Goal: Task Accomplishment & Management: Use online tool/utility

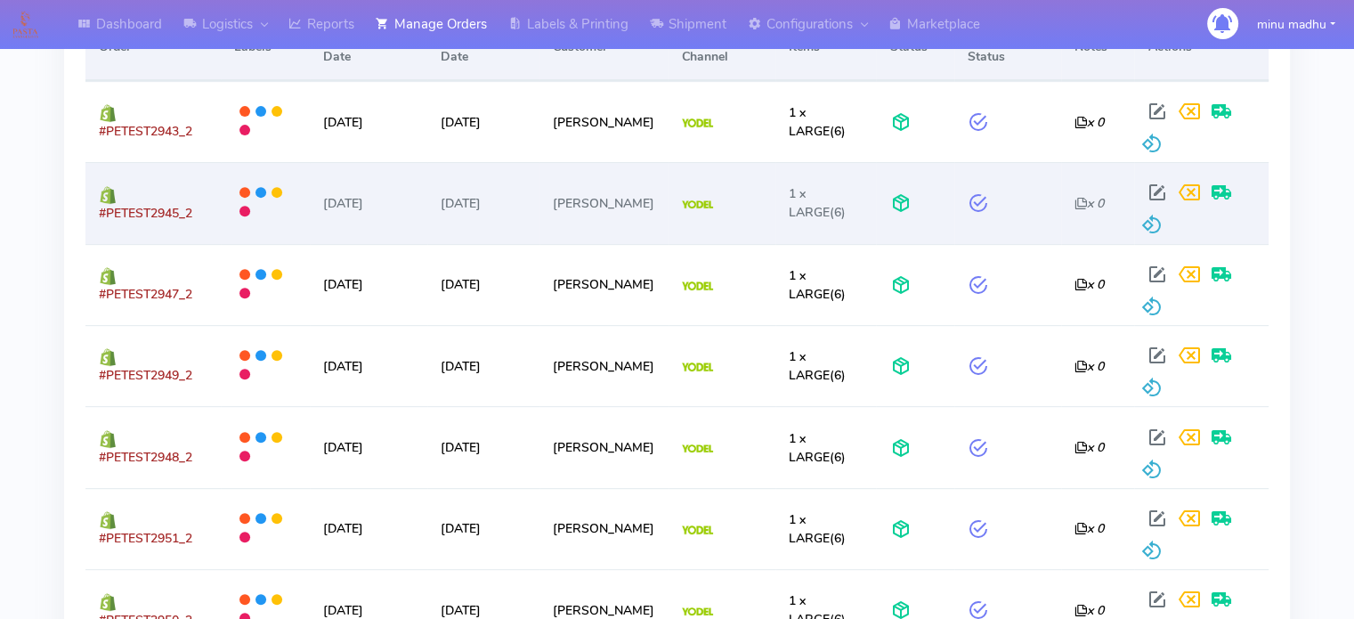
scroll to position [694, 0]
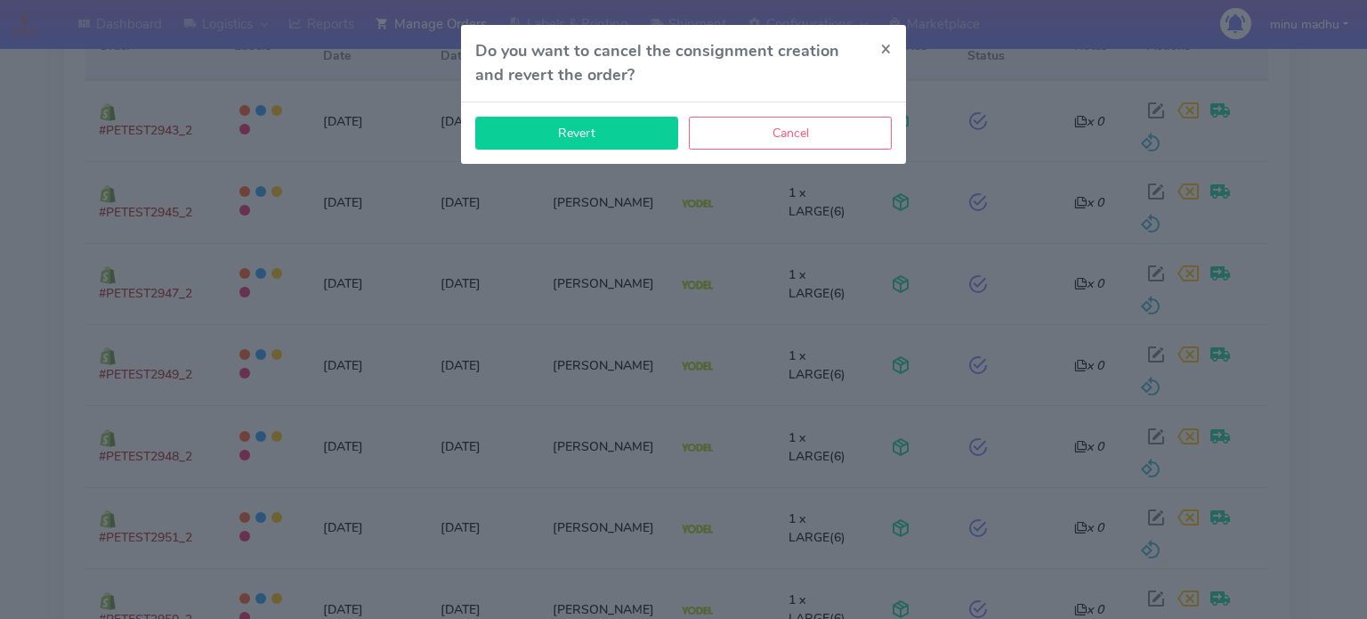
click at [568, 133] on button "Revert" at bounding box center [576, 133] width 203 height 33
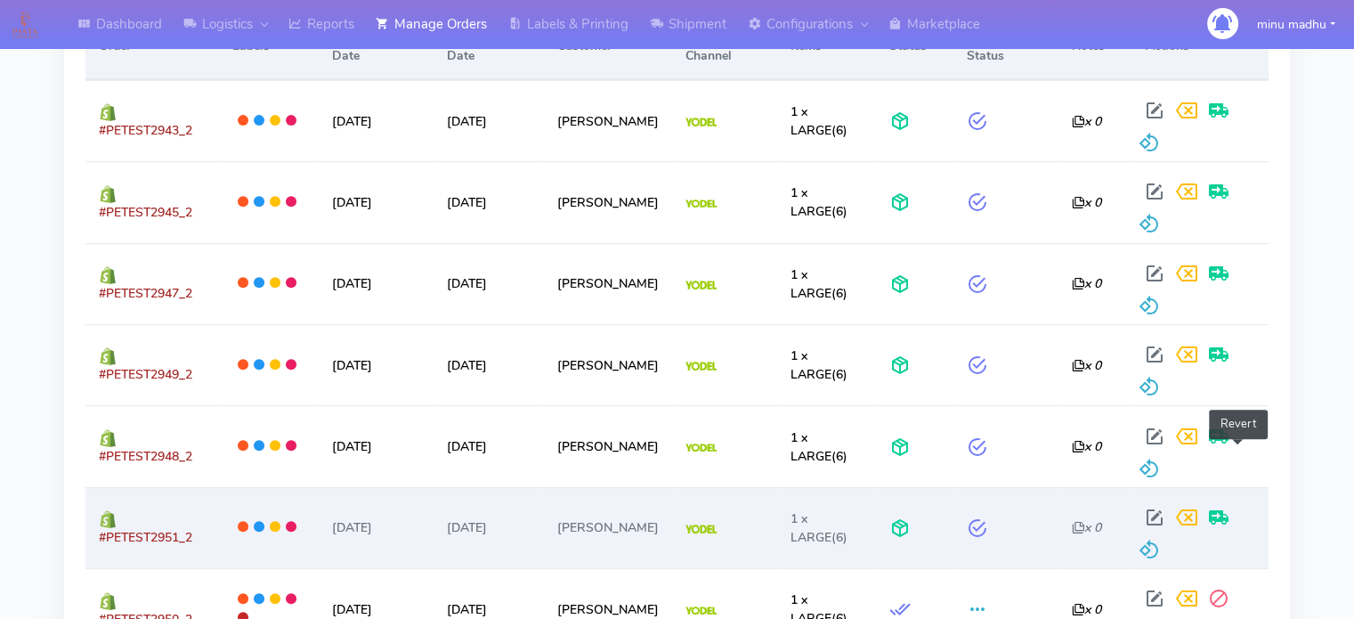
click at [1159, 545] on span at bounding box center [1148, 553] width 21 height 17
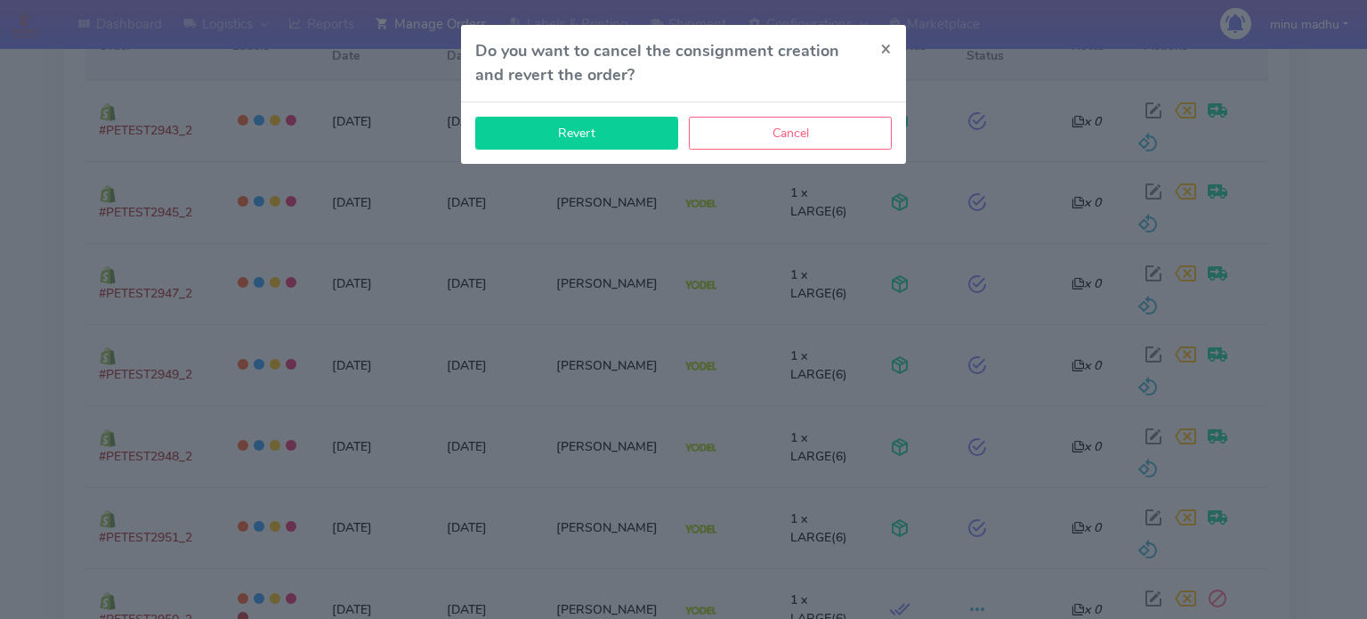
click at [595, 138] on button "Revert" at bounding box center [576, 133] width 203 height 33
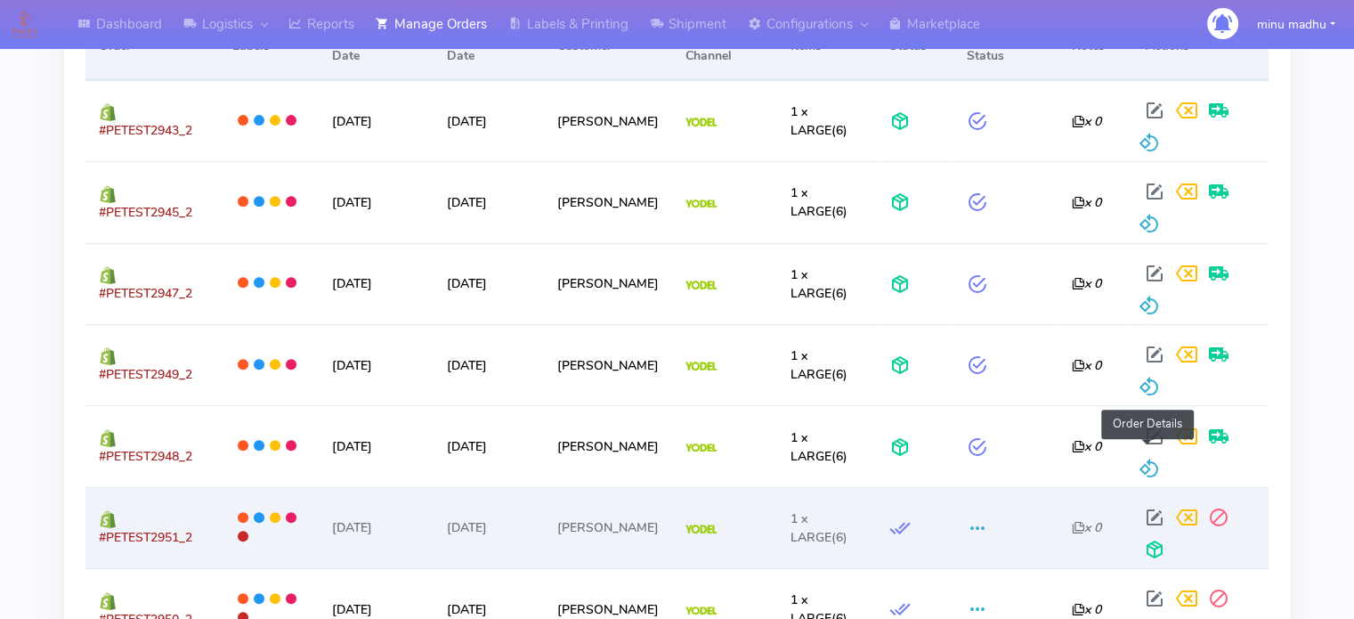
click at [1154, 513] on span at bounding box center [1154, 521] width 32 height 17
select select "5"
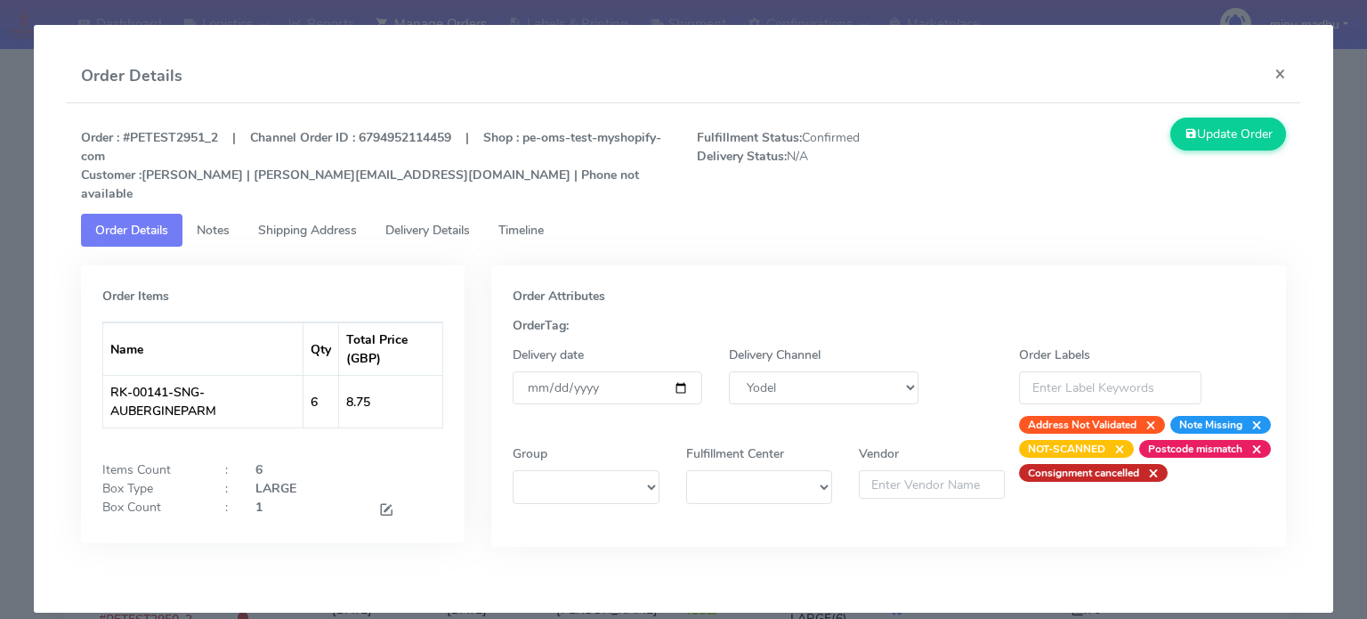
click at [531, 222] on span "Timeline" at bounding box center [520, 230] width 45 height 17
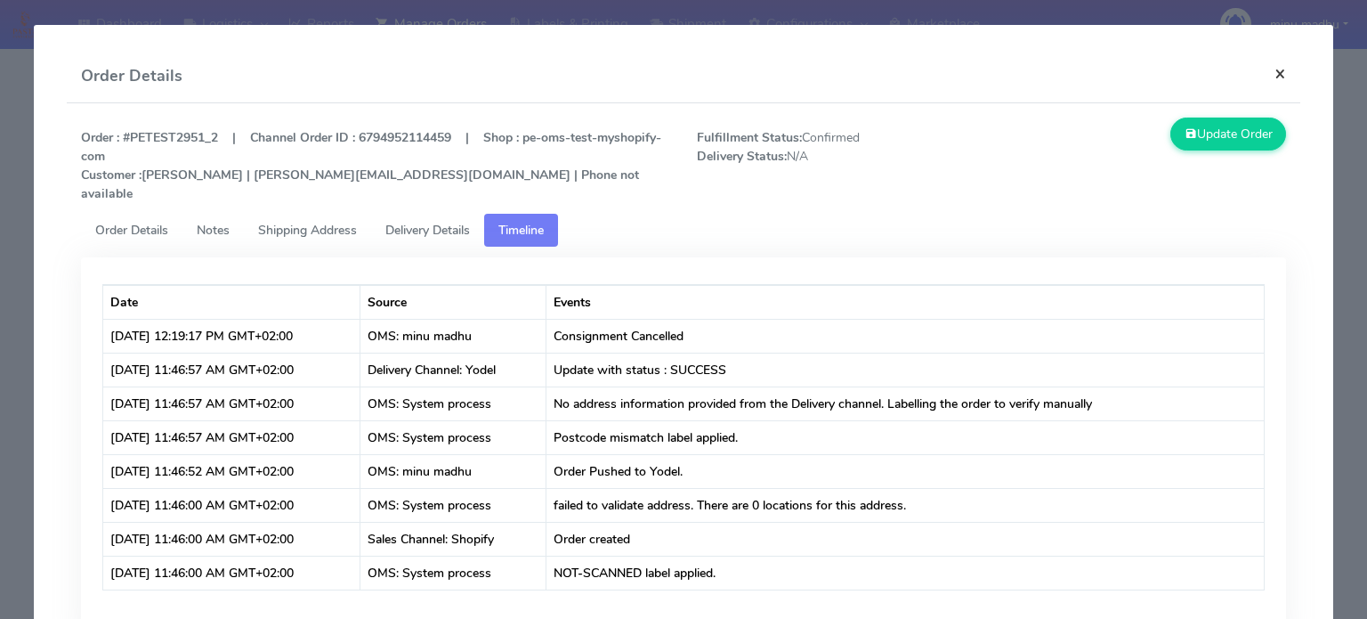
click at [1267, 77] on button "×" at bounding box center [1280, 73] width 40 height 47
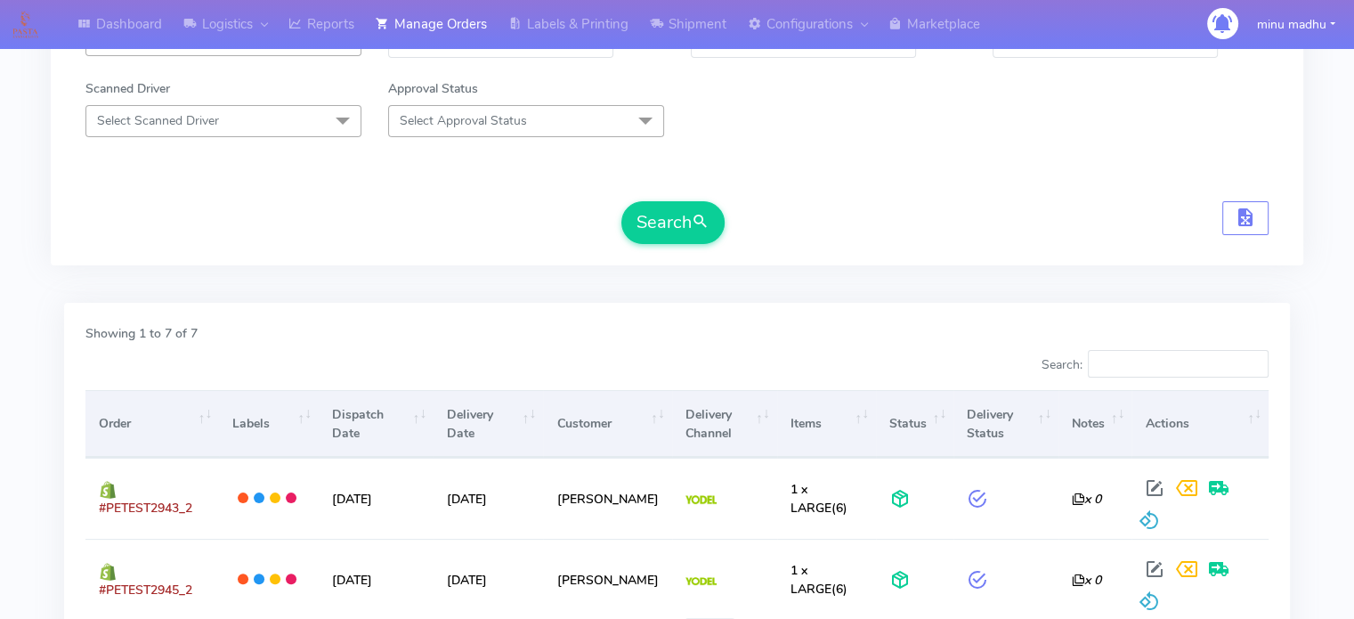
scroll to position [317, 0]
click at [659, 215] on button "Search" at bounding box center [672, 222] width 103 height 43
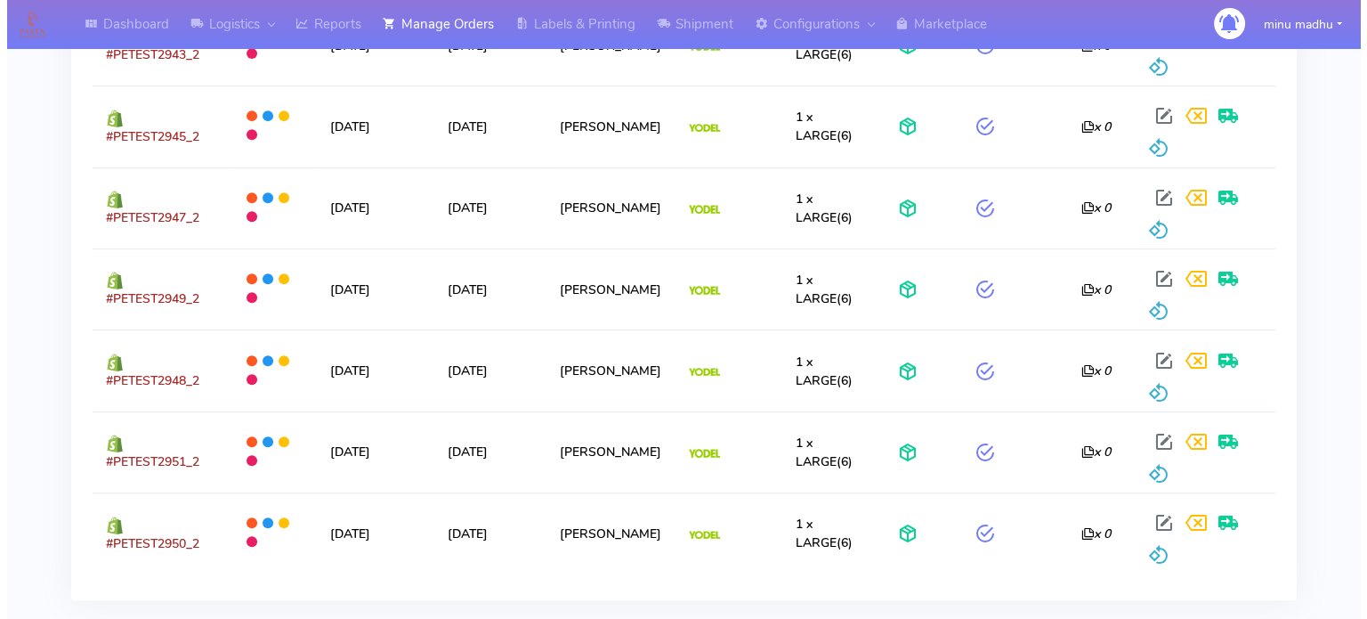
scroll to position [780, 0]
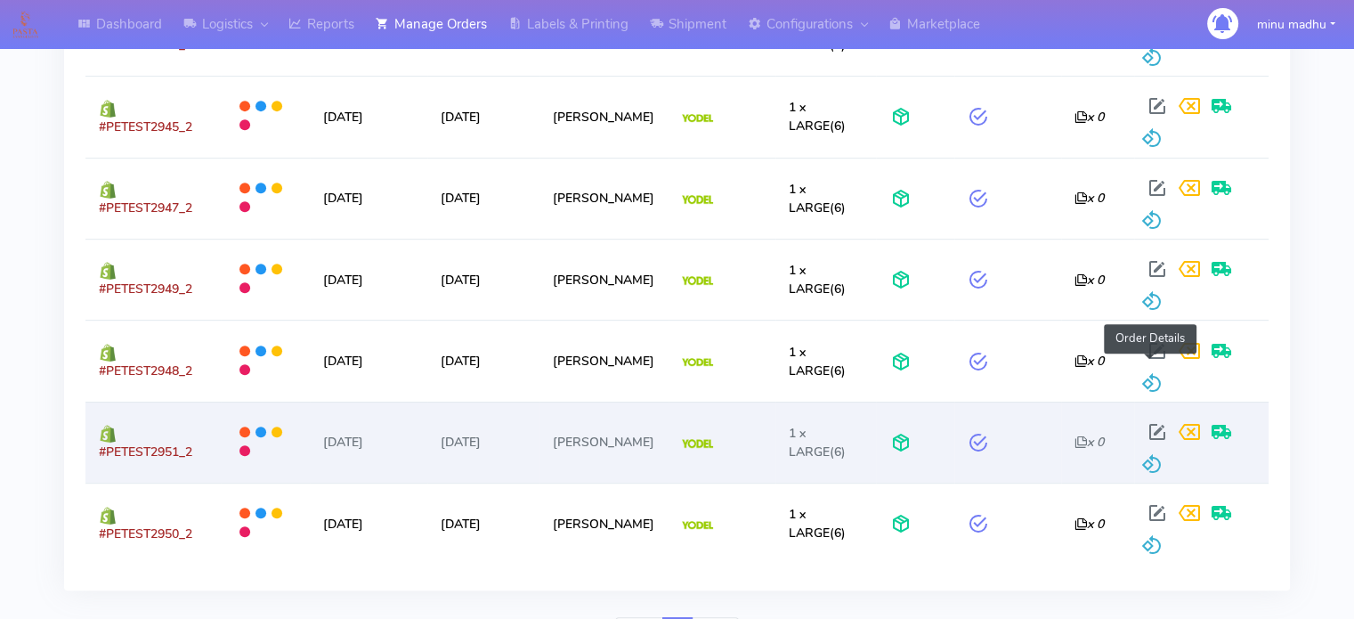
click at [1144, 427] on span at bounding box center [1156, 435] width 32 height 17
select select "5"
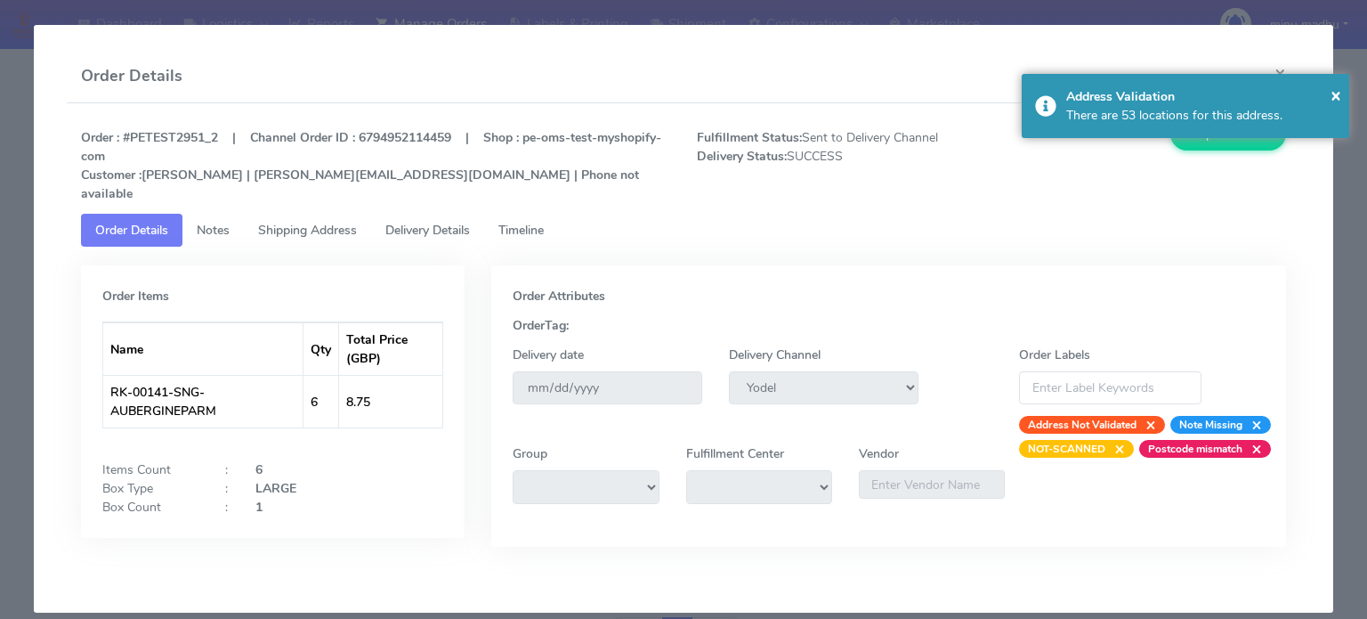
click at [535, 222] on span "Timeline" at bounding box center [520, 230] width 45 height 17
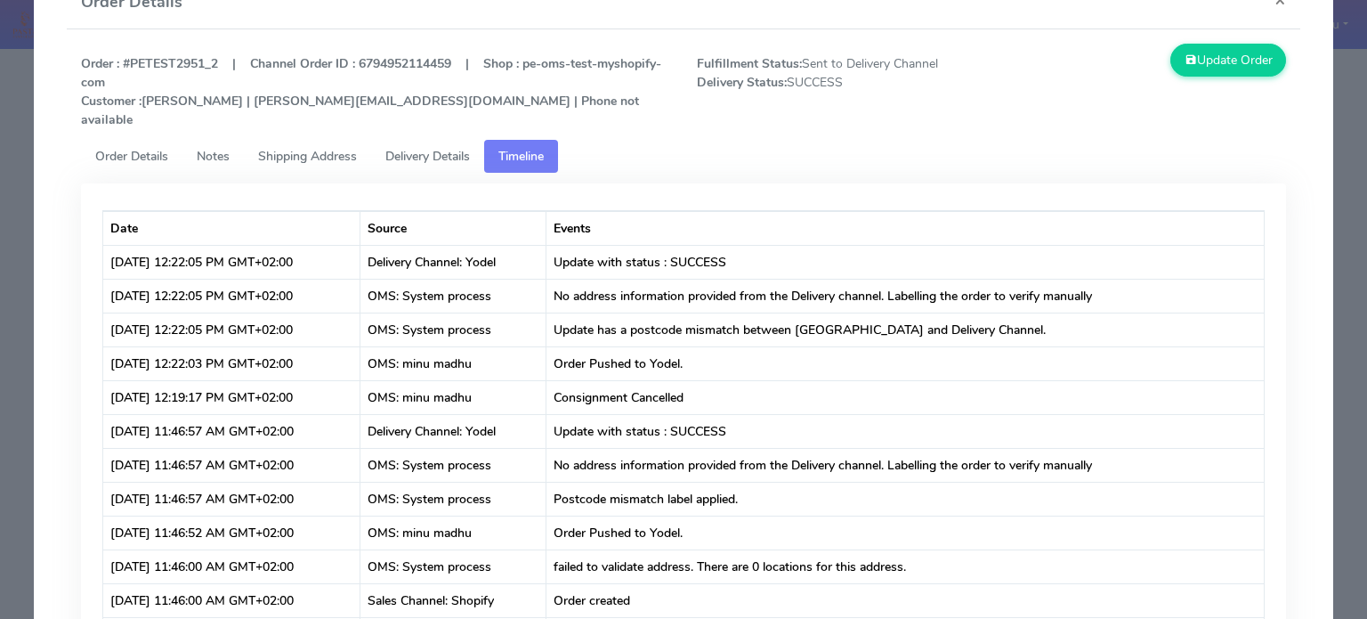
scroll to position [0, 0]
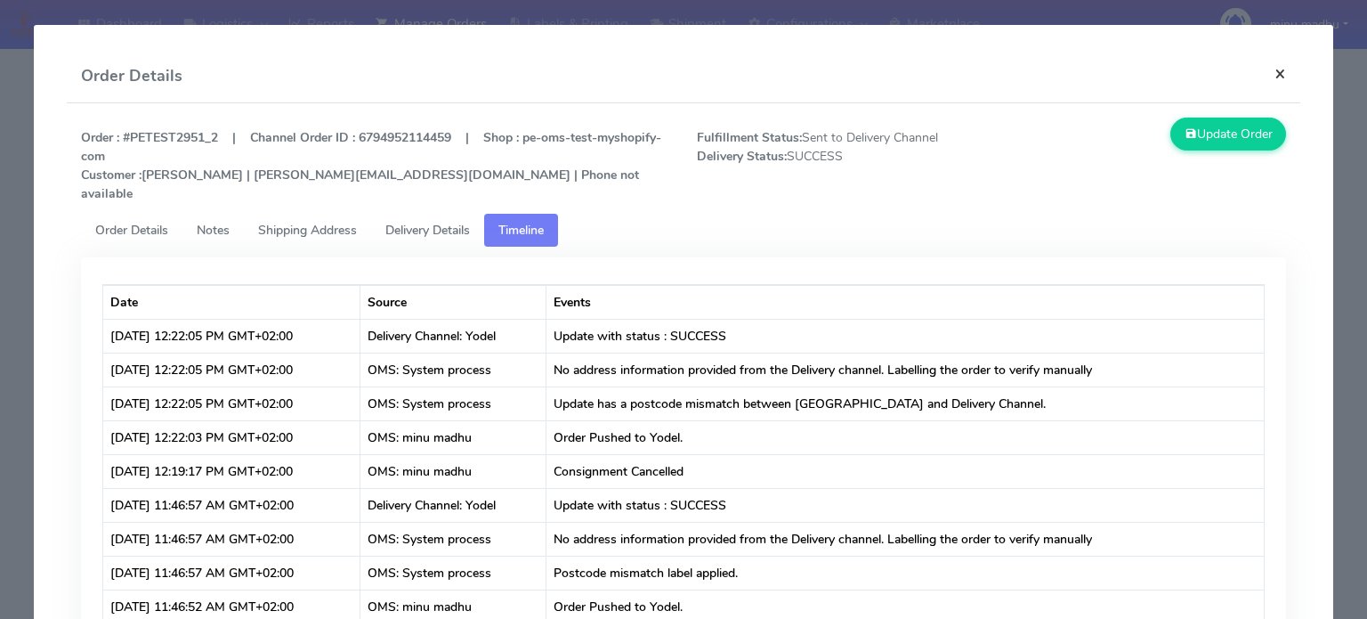
click at [1264, 76] on button "×" at bounding box center [1280, 73] width 40 height 47
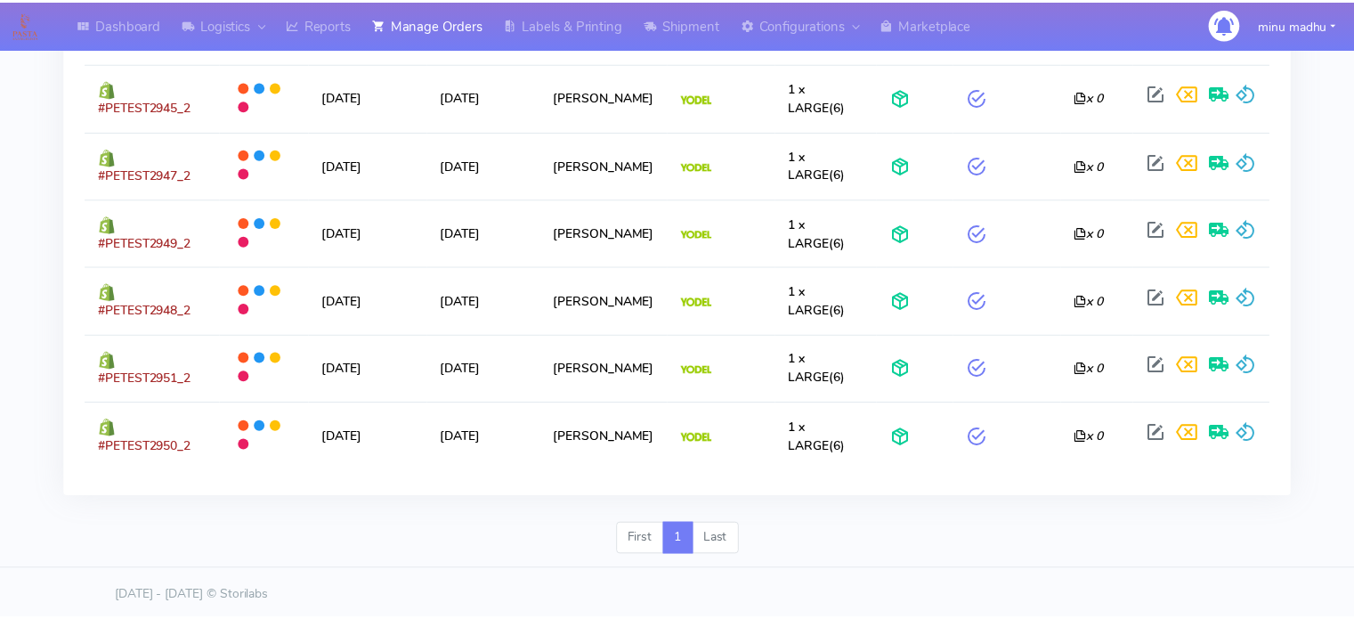
scroll to position [723, 0]
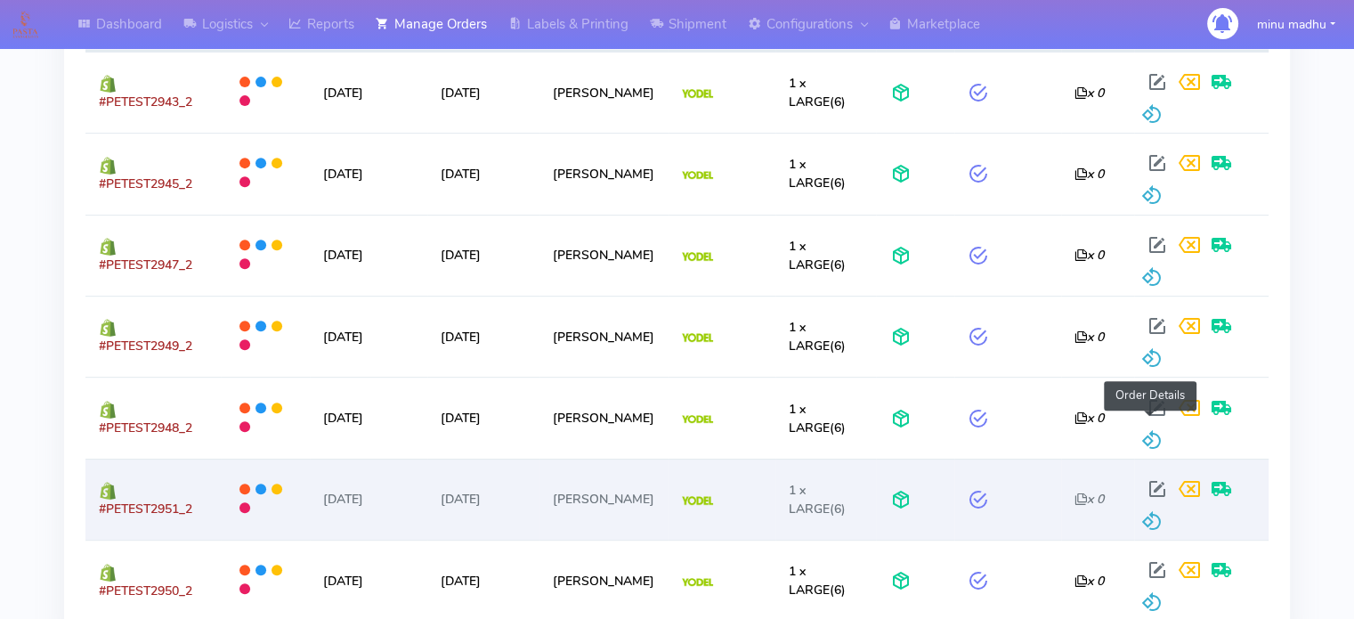
click at [1141, 484] on span at bounding box center [1156, 492] width 32 height 17
select select "5"
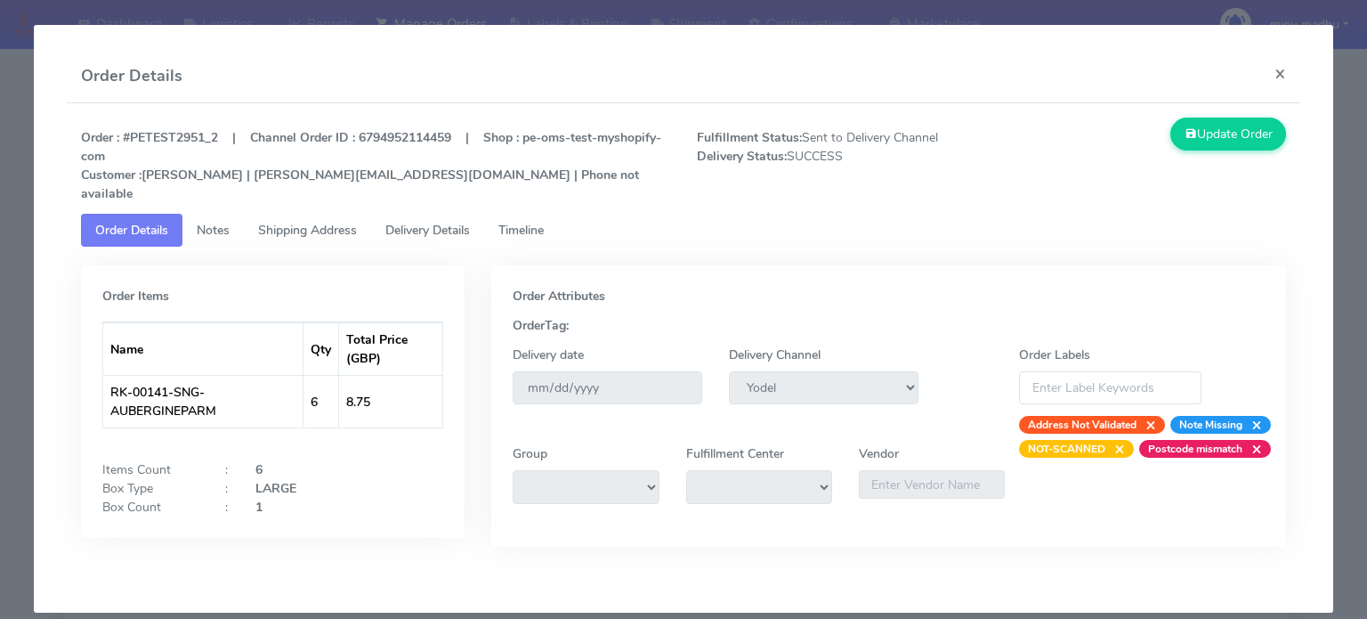
click at [542, 222] on span "Timeline" at bounding box center [520, 230] width 45 height 17
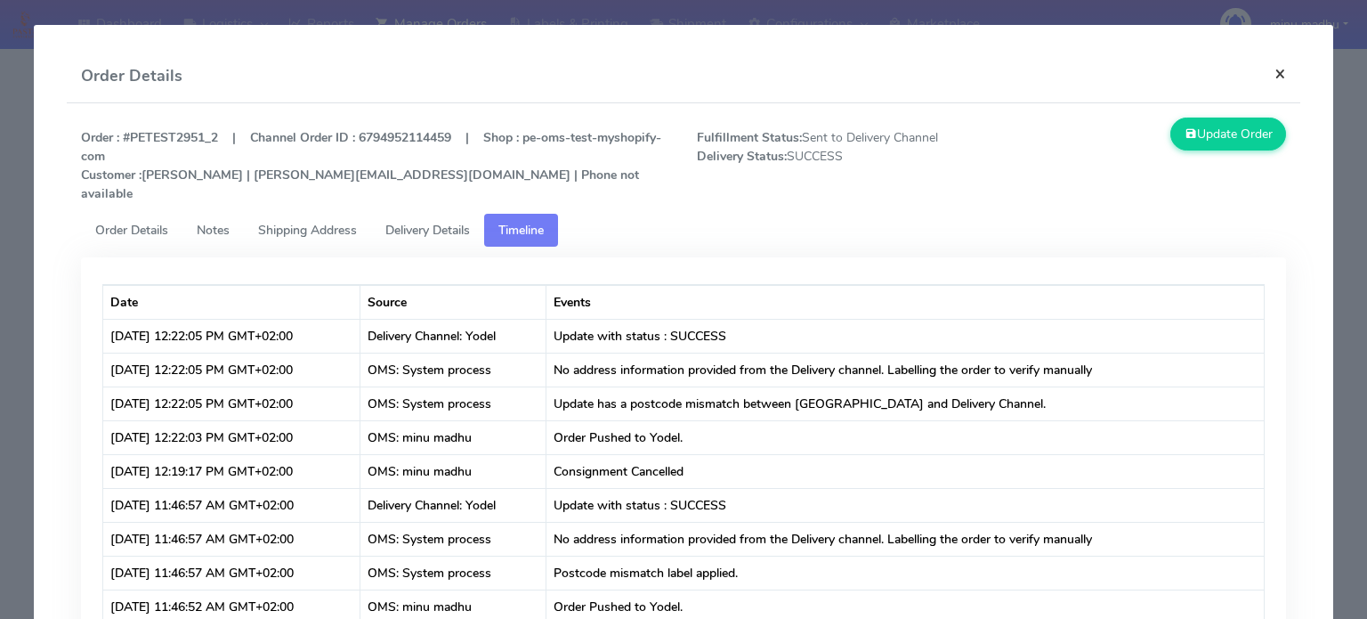
click at [1268, 74] on button "×" at bounding box center [1280, 73] width 40 height 47
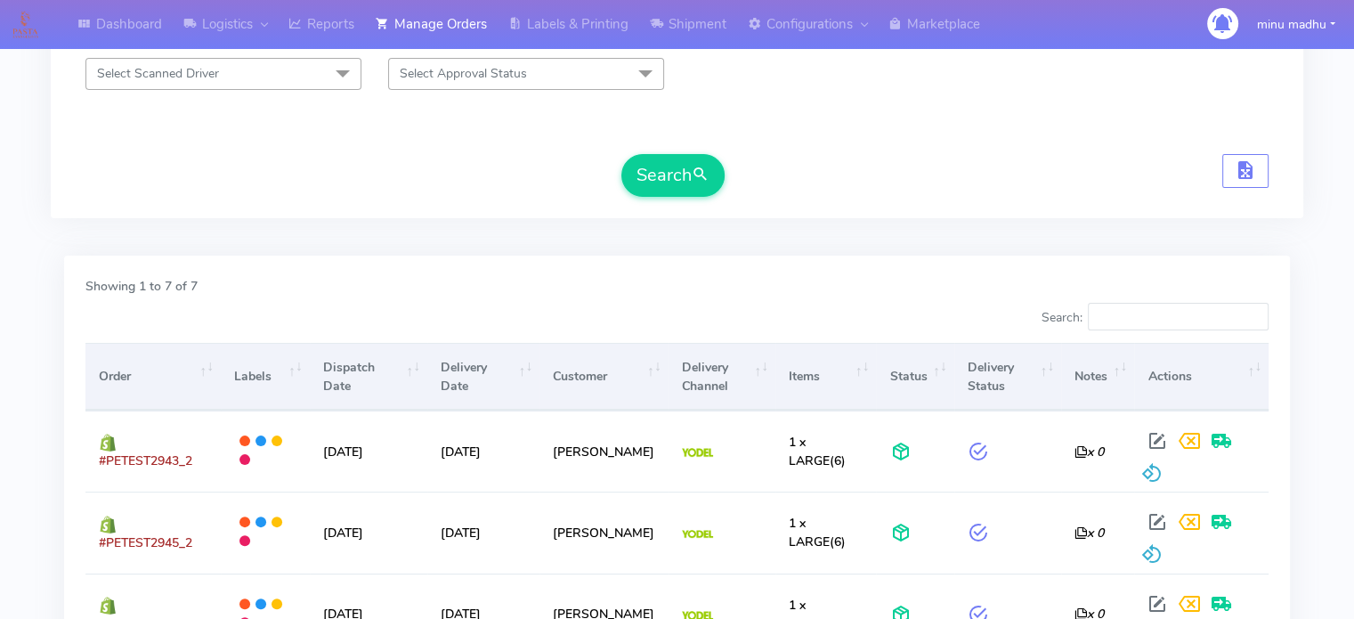
scroll to position [364, 0]
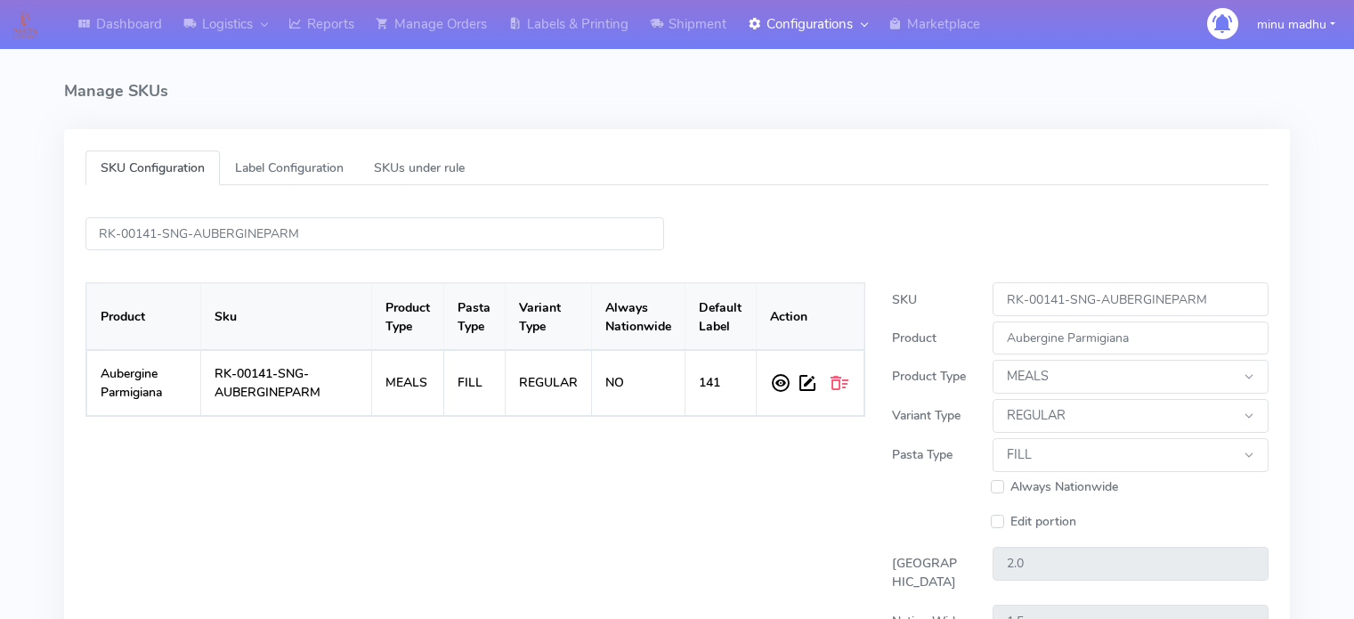
select select "MEALS"
select select "REGULAR"
select select "FILL"
click at [689, 22] on link "Shipment" at bounding box center [688, 24] width 98 height 49
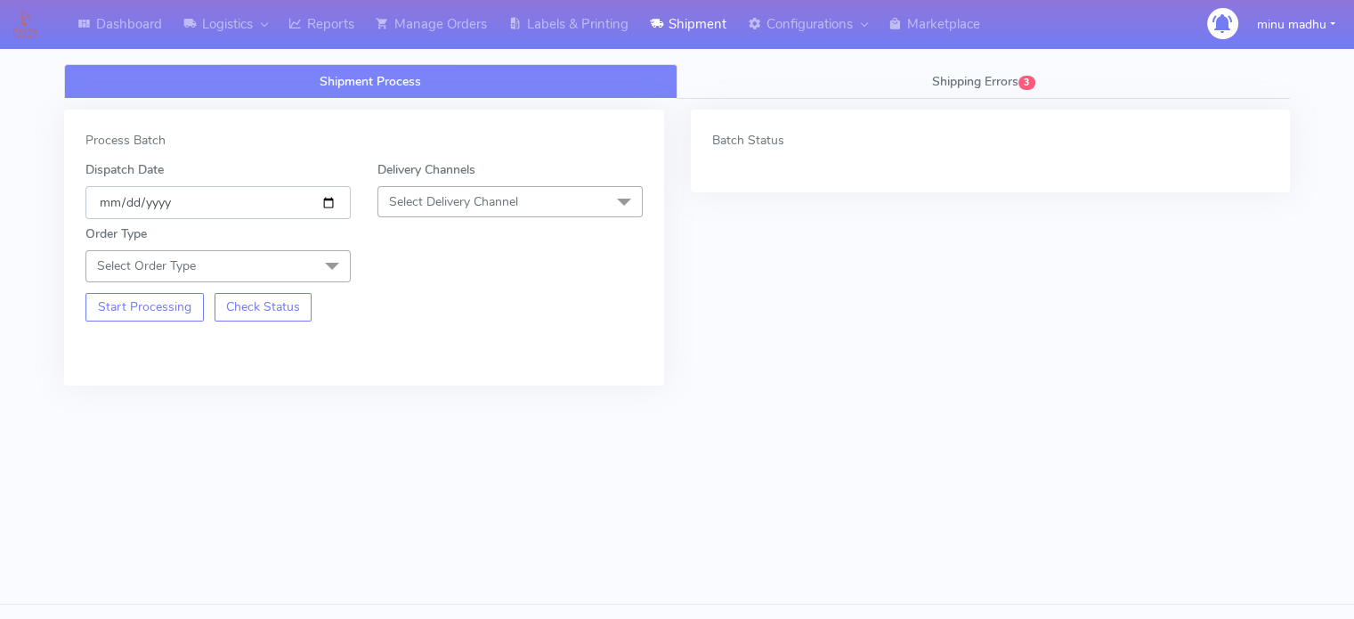
click at [296, 198] on input "[DATE]" at bounding box center [217, 202] width 265 height 33
click at [327, 202] on input "[DATE]" at bounding box center [217, 202] width 265 height 33
type input "[DATE]"
click at [443, 208] on span "Select Delivery Channel" at bounding box center [453, 201] width 129 height 17
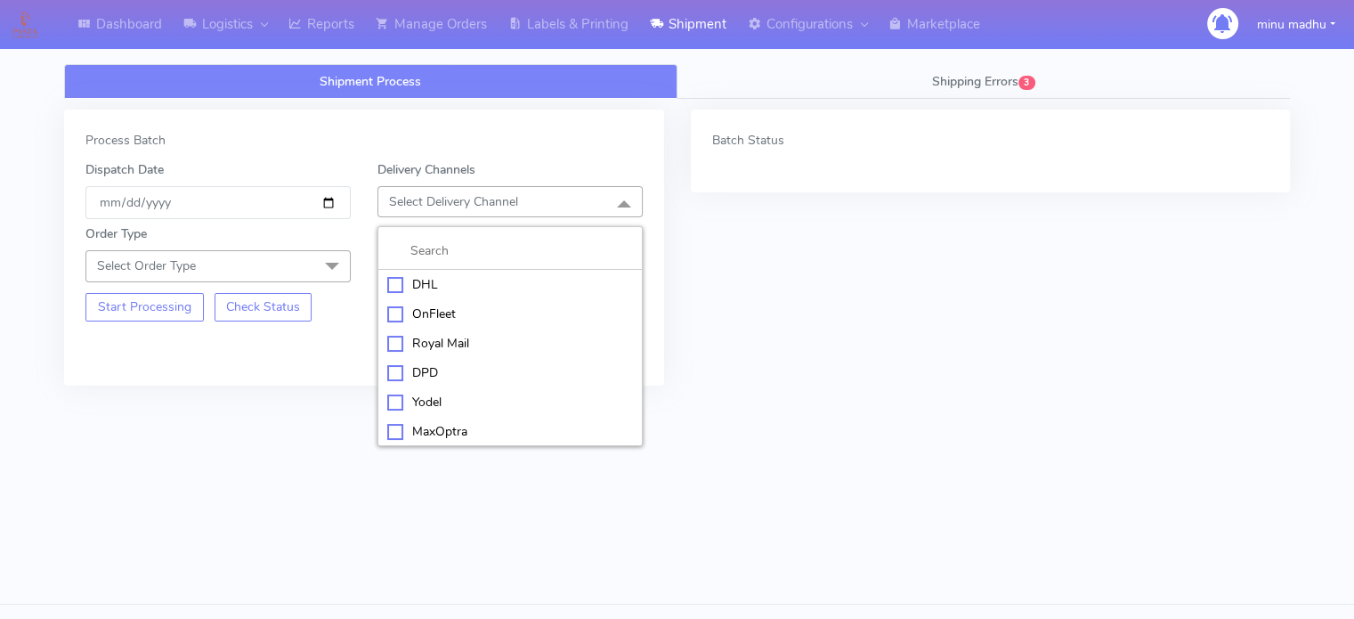
click at [393, 397] on div "Yodel" at bounding box center [510, 402] width 246 height 19
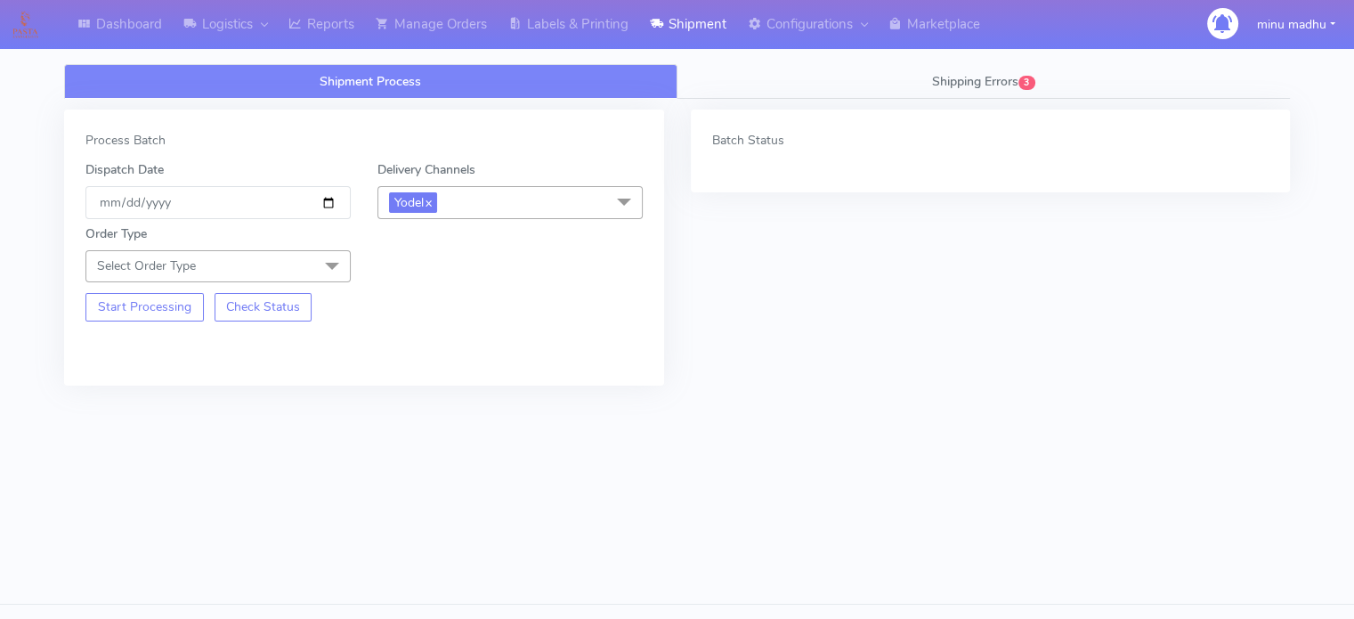
click at [332, 269] on span at bounding box center [332, 267] width 36 height 34
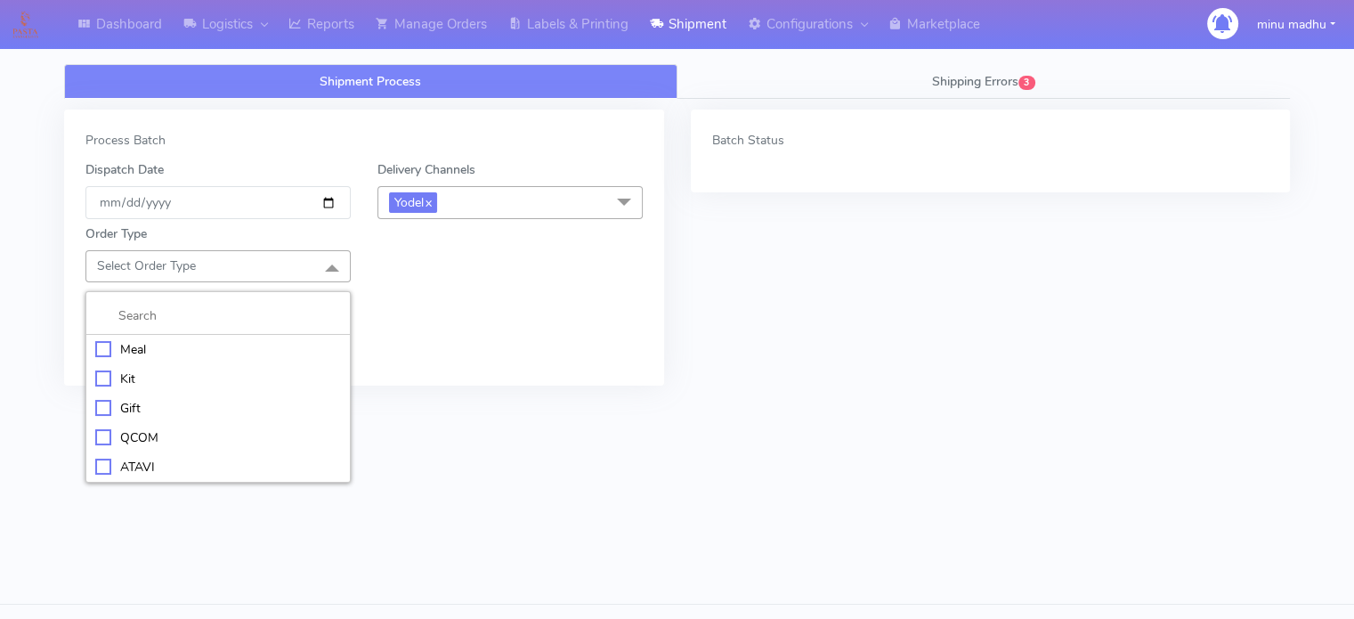
click at [101, 349] on div "Meal" at bounding box center [218, 349] width 246 height 19
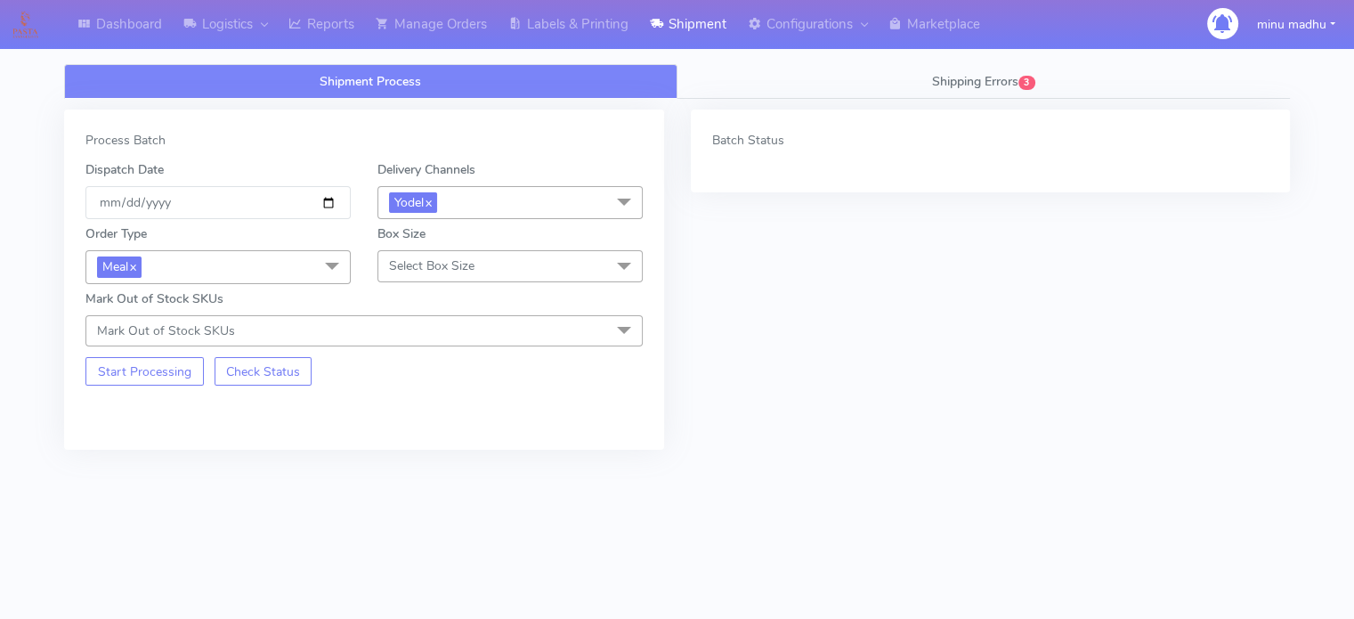
click at [417, 261] on span "Select Box Size" at bounding box center [431, 265] width 85 height 17
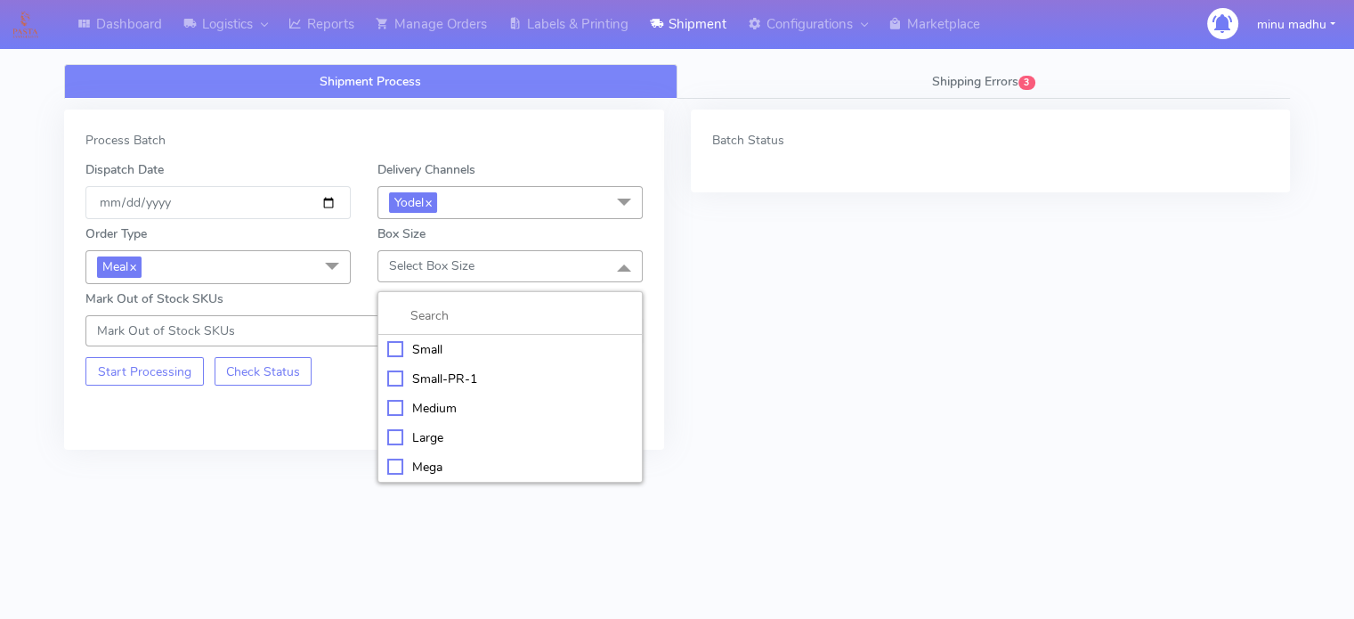
click at [392, 437] on div "Large" at bounding box center [510, 437] width 246 height 19
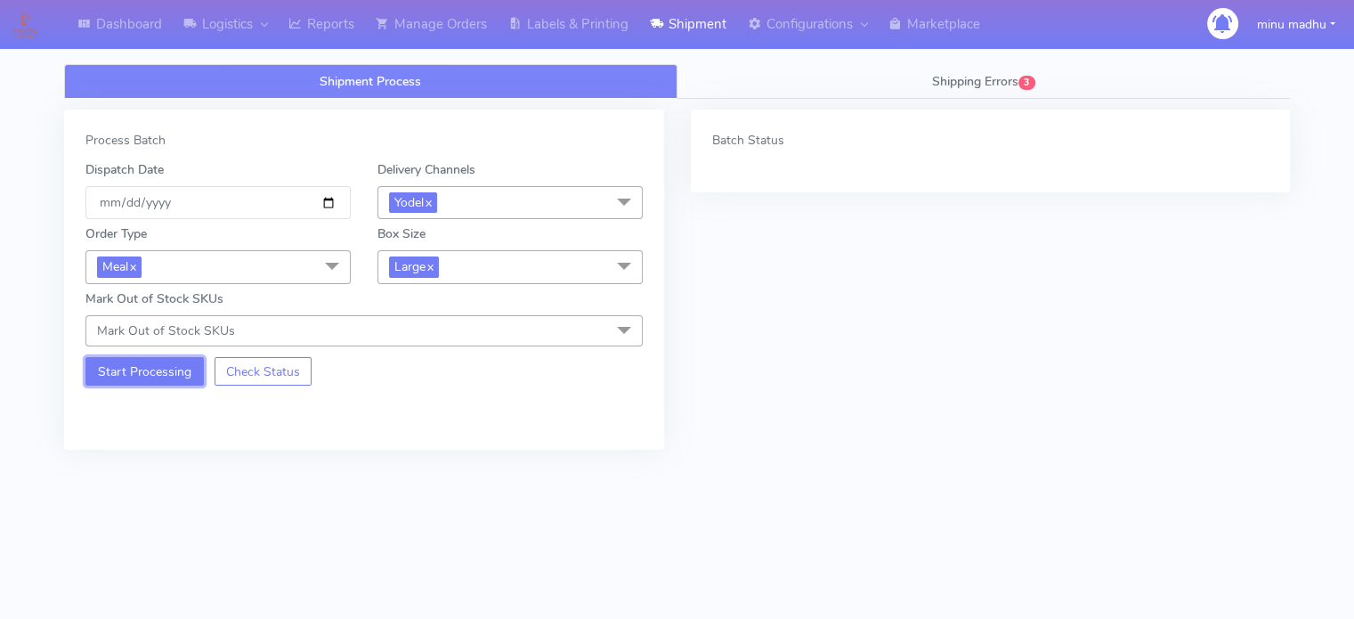
click at [128, 365] on button "Start Processing" at bounding box center [144, 371] width 118 height 28
